Goal: Find specific page/section: Find specific page/section

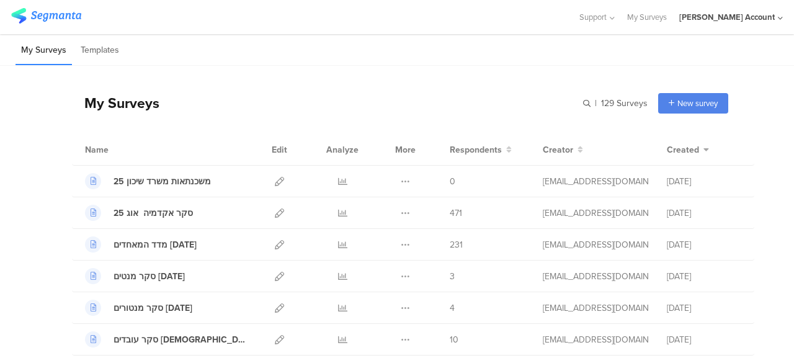
scroll to position [124, 0]
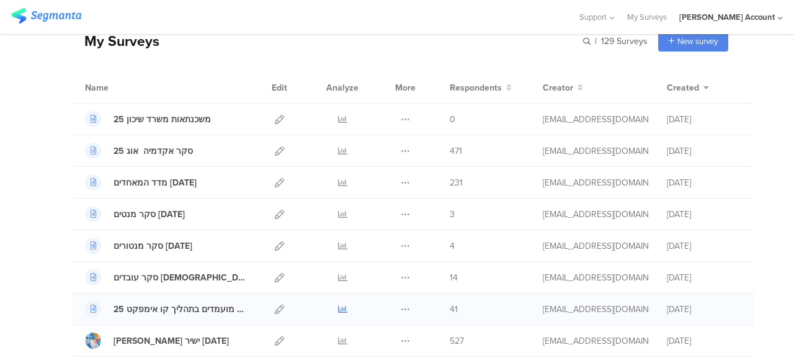
click at [338, 307] on icon at bounding box center [342, 309] width 9 height 9
